Goal: Information Seeking & Learning: Learn about a topic

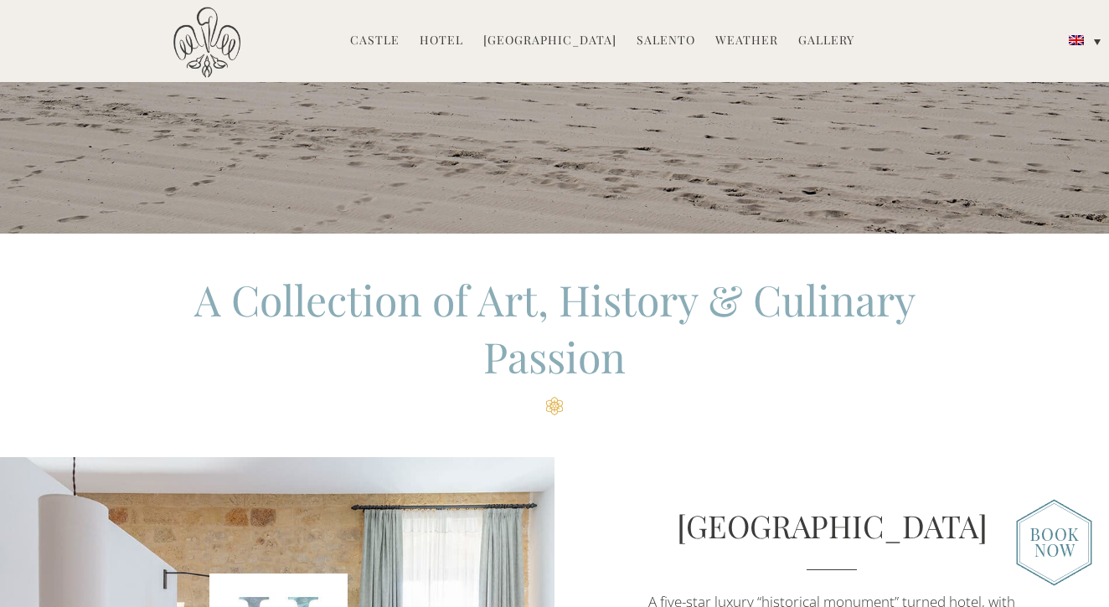
scroll to position [307, 0]
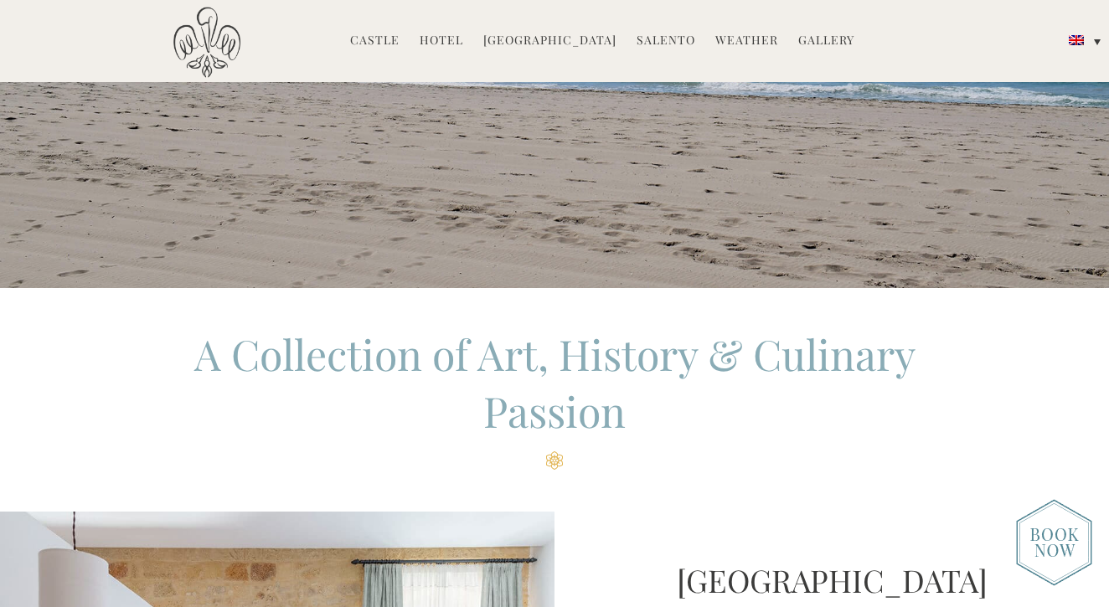
click at [446, 42] on link "Hotel" at bounding box center [442, 41] width 44 height 19
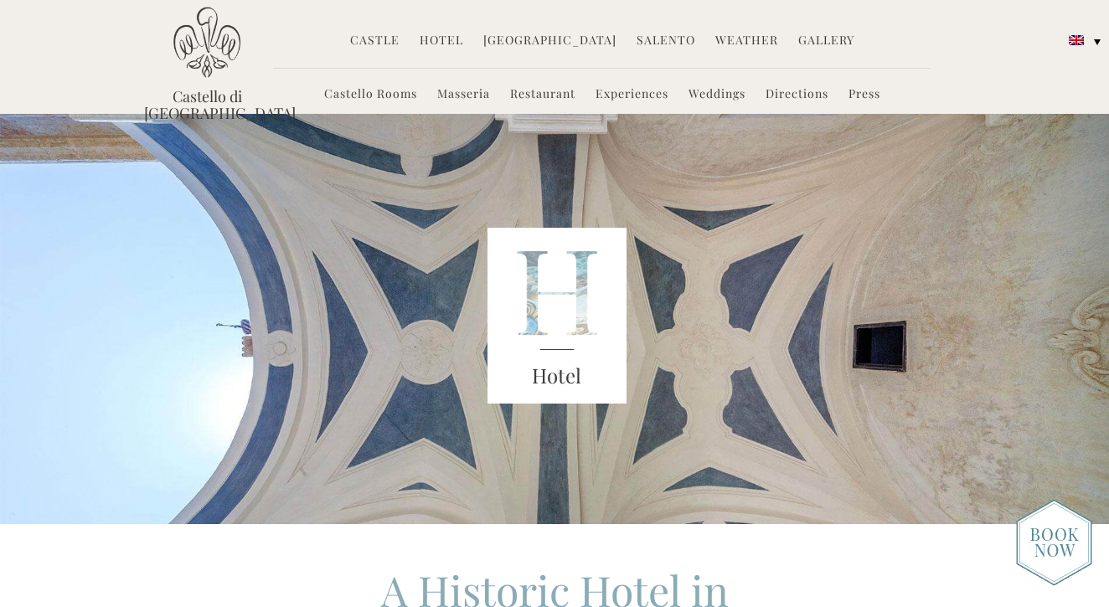
click at [392, 97] on link "Castello Rooms" at bounding box center [370, 94] width 93 height 19
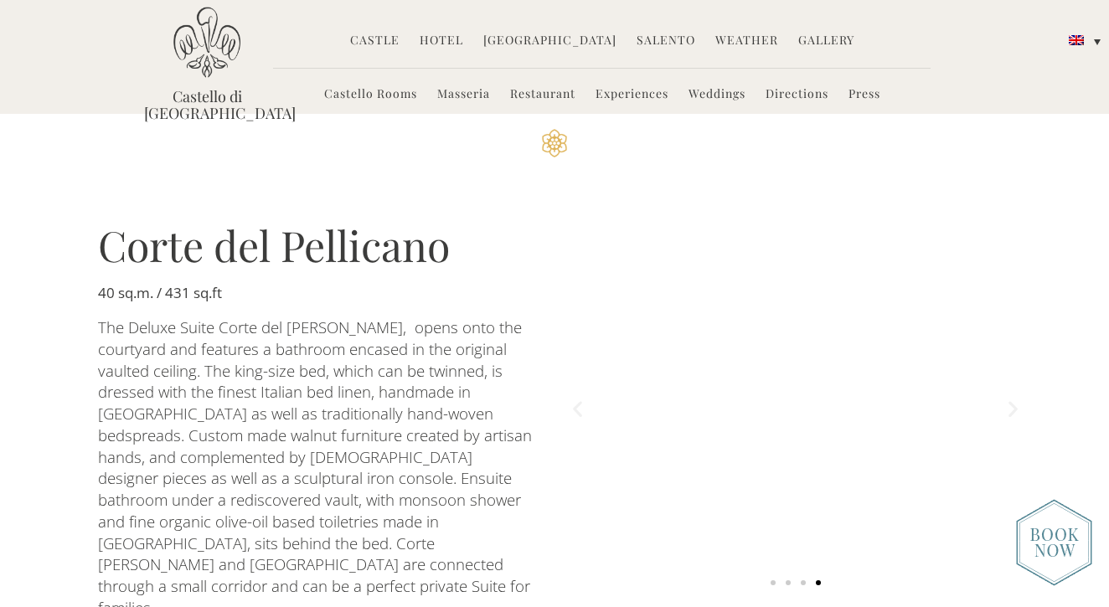
scroll to position [1749, 0]
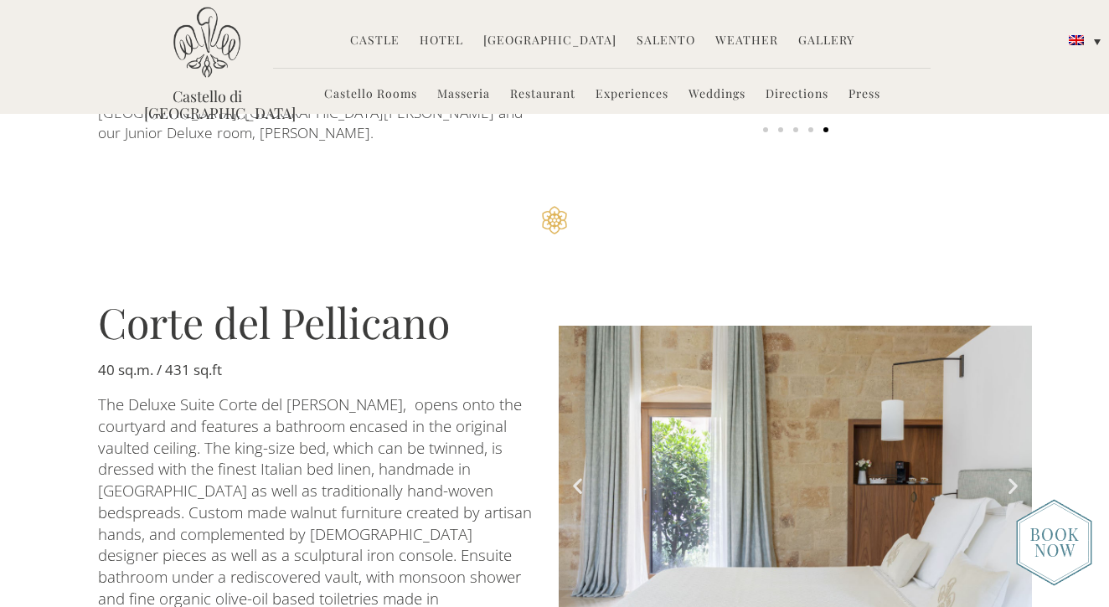
click at [458, 95] on link "Masseria" at bounding box center [463, 94] width 53 height 19
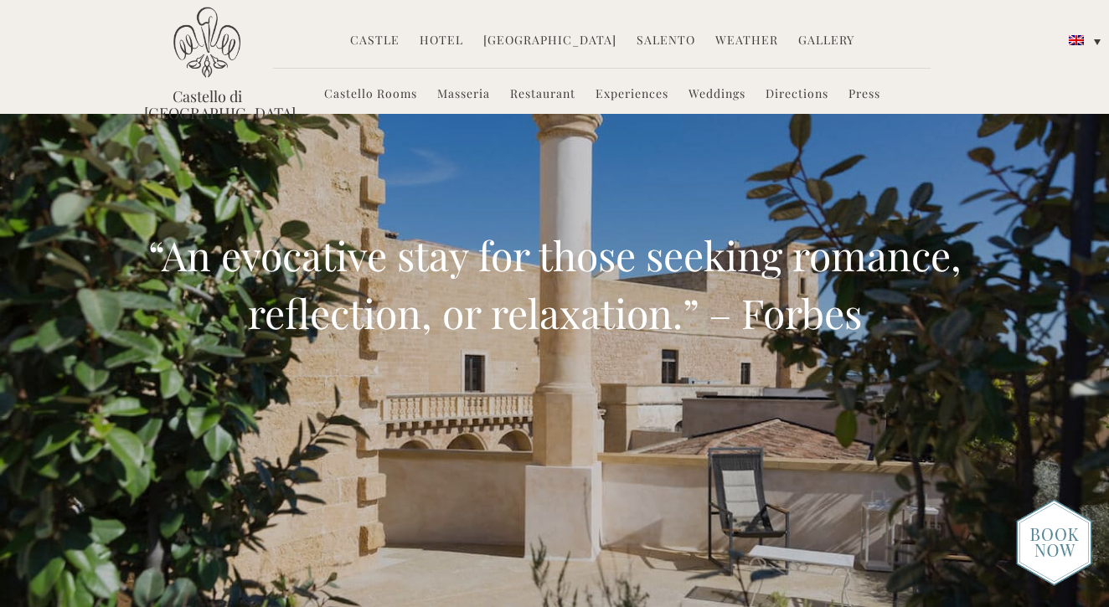
click at [374, 95] on link "Castello Rooms" at bounding box center [370, 94] width 93 height 19
click at [1046, 549] on img at bounding box center [1054, 542] width 76 height 87
click at [387, 92] on link "Castello Rooms" at bounding box center [370, 94] width 93 height 19
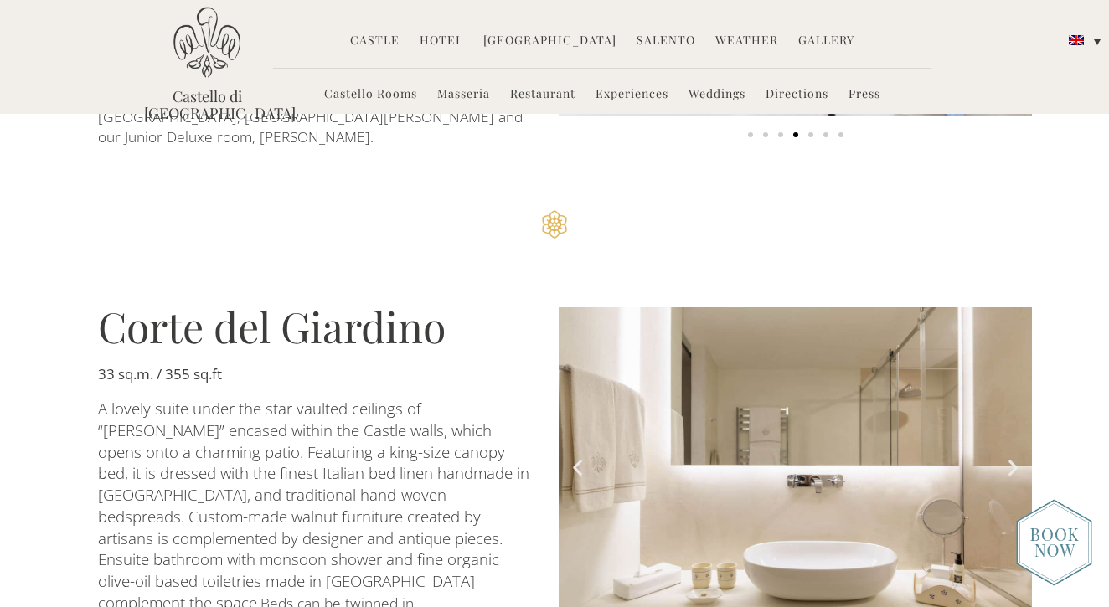
scroll to position [1204, 0]
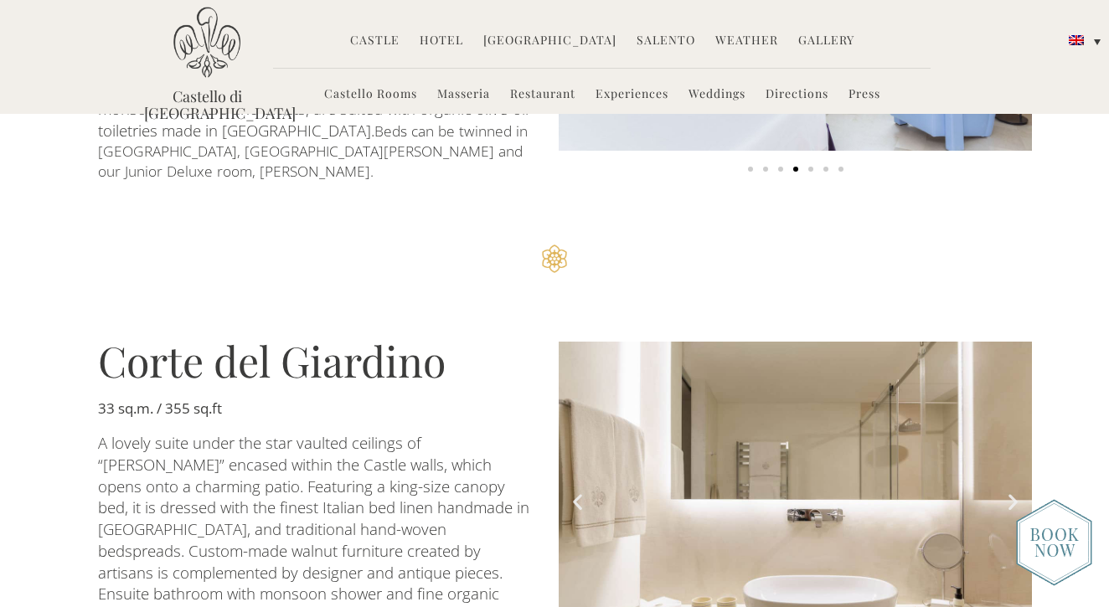
click at [312, 347] on h3 "Corte del Giardino" at bounding box center [316, 361] width 436 height 42
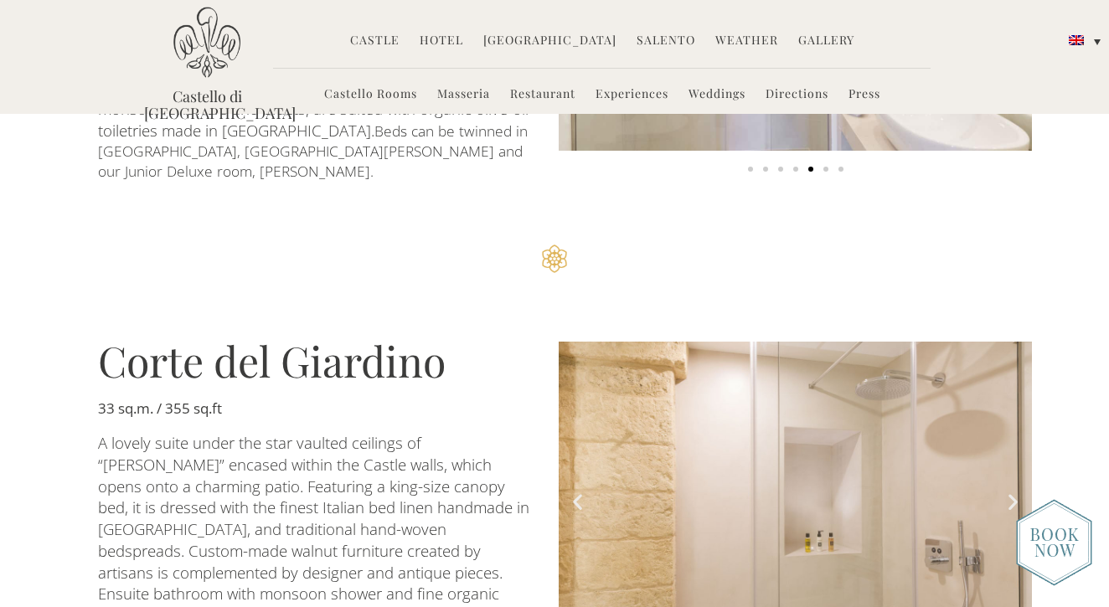
click at [1053, 553] on img at bounding box center [1054, 542] width 76 height 87
